Goal: Check status

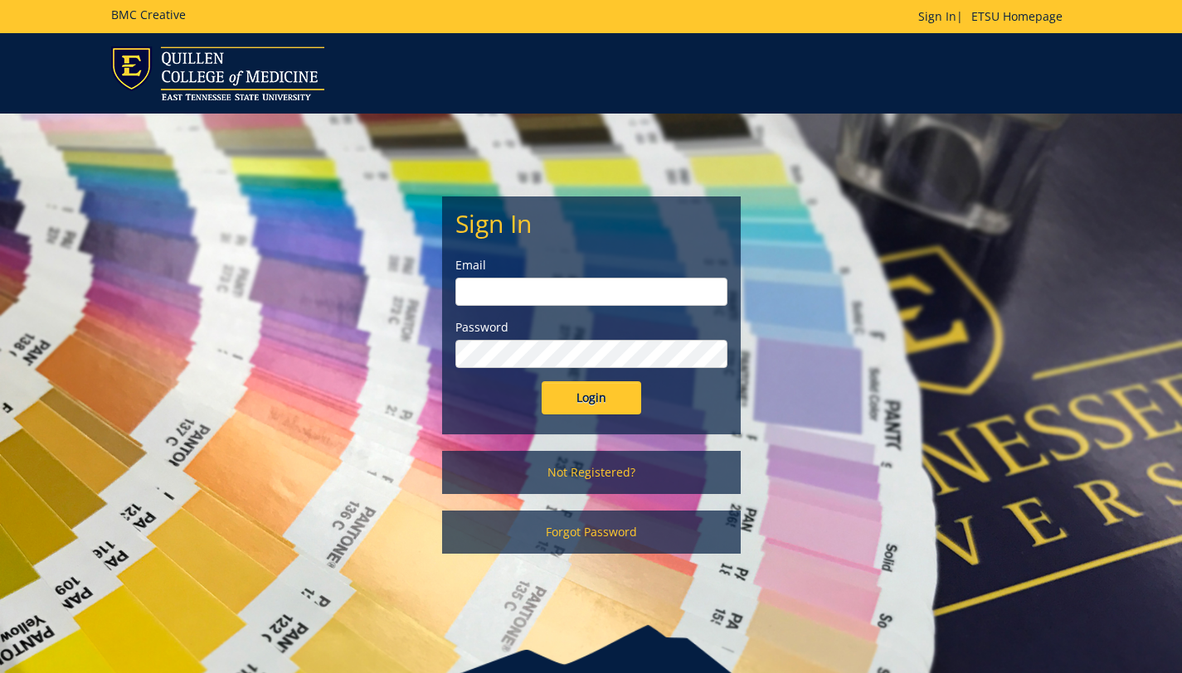
click at [607, 289] on input "email" at bounding box center [591, 292] width 272 height 28
type input "[EMAIL_ADDRESS][DOMAIN_NAME]"
click at [541, 381] on input "Login" at bounding box center [590, 397] width 99 height 33
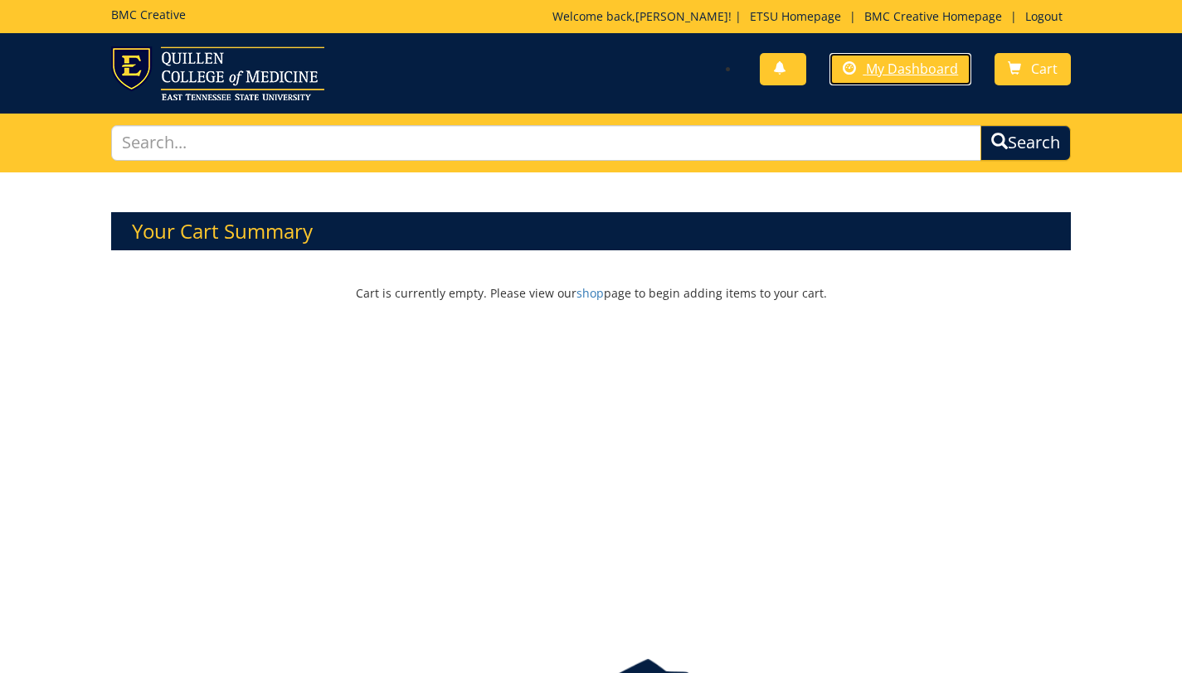
click at [909, 75] on span "My Dashboard" at bounding box center [912, 69] width 92 height 18
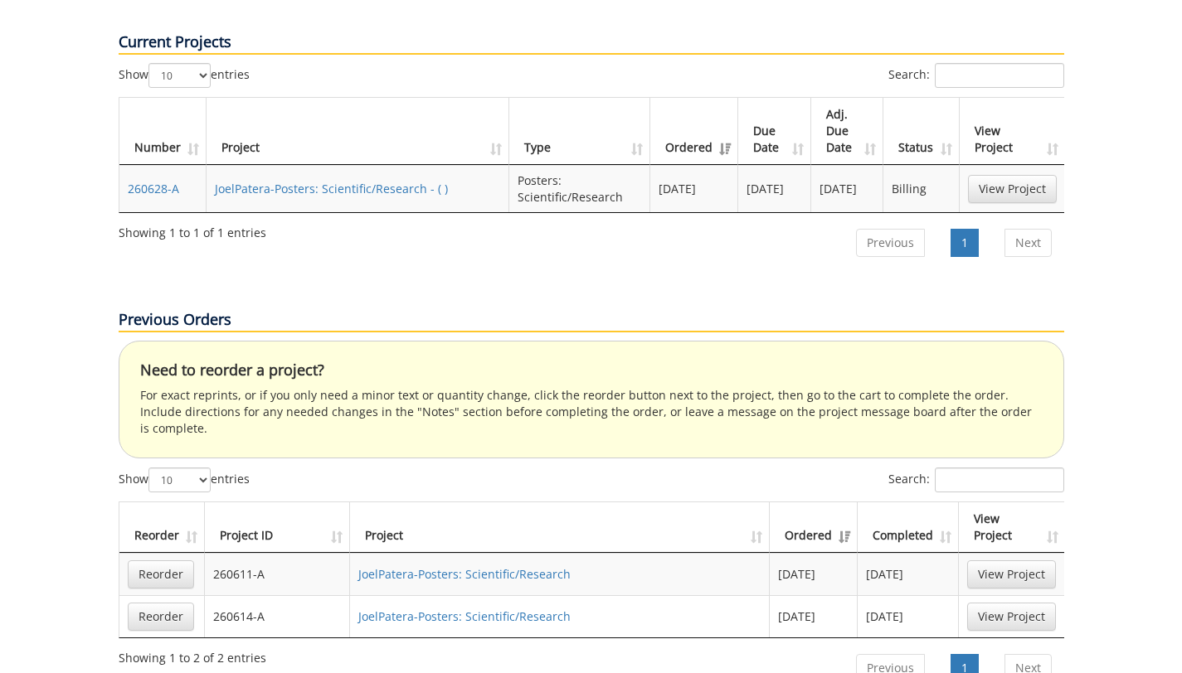
scroll to position [636, 0]
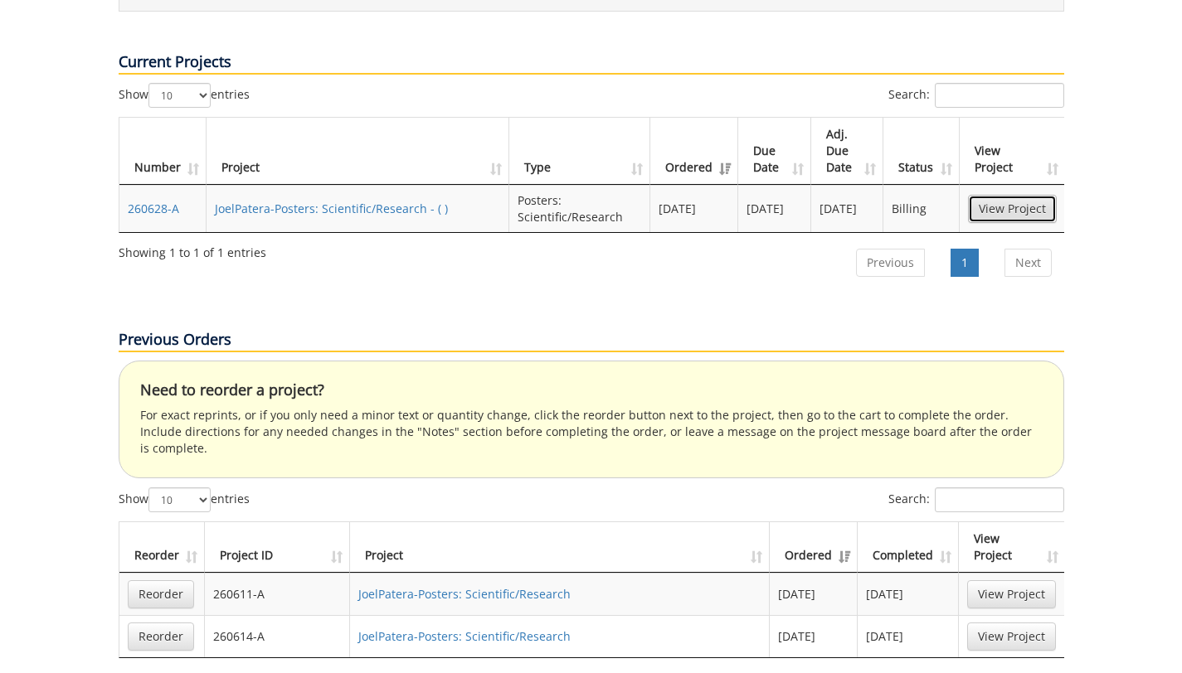
click at [1009, 195] on link "View Project" at bounding box center [1012, 209] width 89 height 28
